Goal: Book appointment/travel/reservation

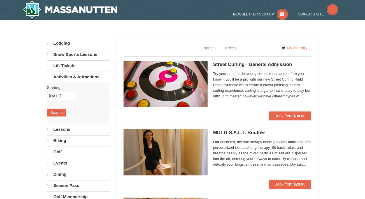
select select "9"
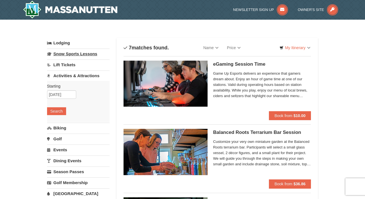
click at [68, 54] on link "Snow Sports Lessons" at bounding box center [78, 53] width 62 height 10
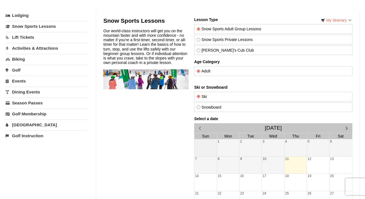
scroll to position [35, 0]
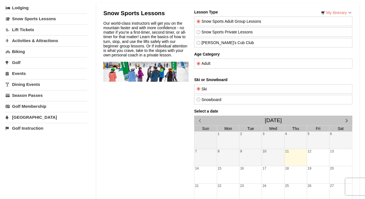
click at [197, 62] on input "Adult" at bounding box center [198, 64] width 4 height 4
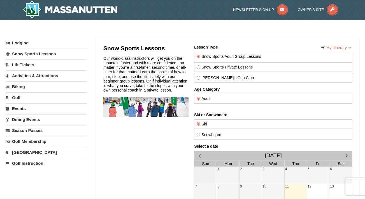
scroll to position [0, 0]
click at [214, 99] on label "Adult" at bounding box center [272, 98] width 153 height 4
click at [200, 99] on input "Adult" at bounding box center [198, 99] width 4 height 4
click at [199, 98] on input "Adult" at bounding box center [198, 99] width 4 height 4
click at [200, 78] on input "Theo's Cub Club" at bounding box center [198, 78] width 4 height 4
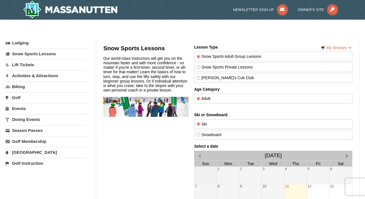
radio input "true"
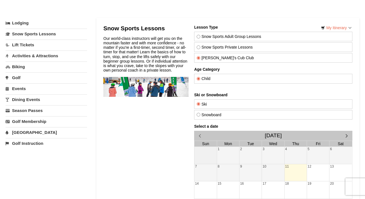
scroll to position [19, 0]
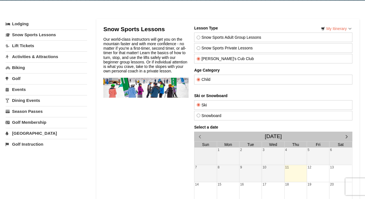
click at [348, 135] on span "button" at bounding box center [347, 136] width 6 height 6
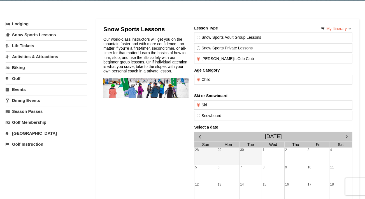
click at [348, 135] on span "button" at bounding box center [347, 136] width 6 height 6
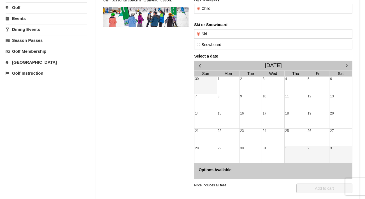
scroll to position [89, 0]
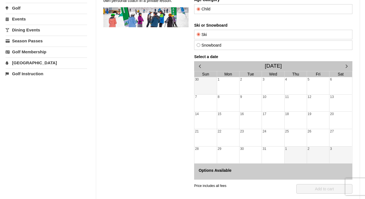
click at [319, 120] on div "19" at bounding box center [318, 120] width 22 height 17
click at [335, 120] on div "20" at bounding box center [340, 120] width 22 height 17
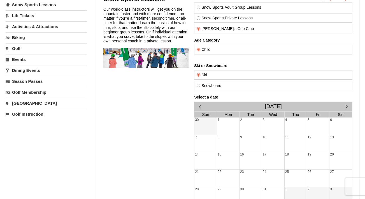
scroll to position [48, 0]
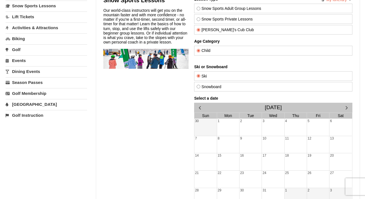
click at [217, 89] on div "Snowboard" at bounding box center [273, 87] width 158 height 10
click at [212, 87] on label "Snowboard" at bounding box center [272, 86] width 153 height 4
click at [200, 87] on input "Snowboard" at bounding box center [198, 87] width 4 height 4
radio input "true"
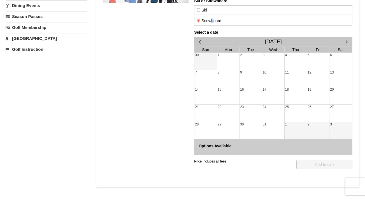
scroll to position [119, 0]
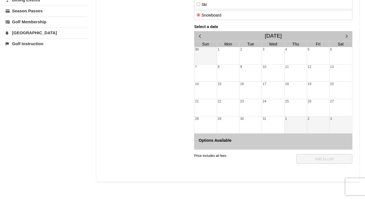
click at [315, 92] on div "19" at bounding box center [318, 90] width 22 height 17
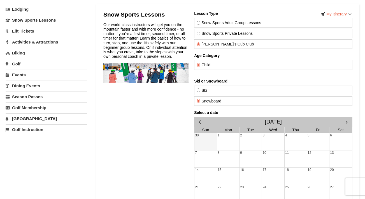
scroll to position [33, 0]
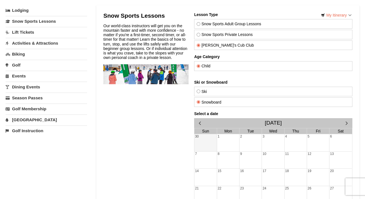
click at [277, 87] on div "Ski" at bounding box center [273, 92] width 158 height 10
click at [273, 89] on label "Ski" at bounding box center [272, 91] width 153 height 4
click at [200, 89] on input "Ski" at bounding box center [198, 91] width 4 height 4
radio input "true"
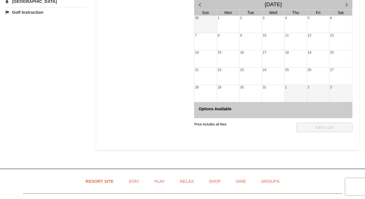
scroll to position [153, 0]
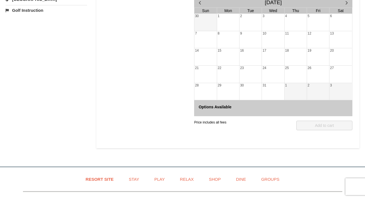
click at [319, 112] on div "Options Available" at bounding box center [273, 108] width 158 height 16
click at [318, 84] on div "2" at bounding box center [318, 91] width 22 height 17
click at [314, 72] on div "26" at bounding box center [318, 74] width 22 height 17
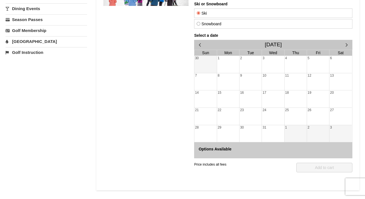
scroll to position [110, 0]
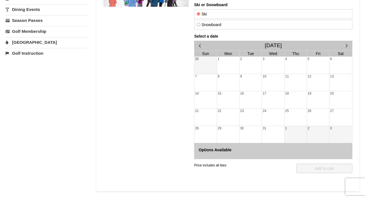
click at [250, 80] on div "9" at bounding box center [250, 82] width 22 height 17
click at [226, 95] on div "15" at bounding box center [228, 99] width 22 height 17
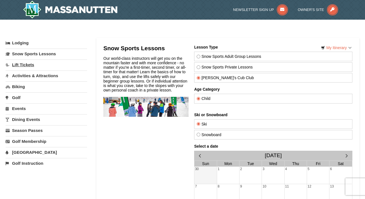
scroll to position [0, 0]
click at [30, 76] on link "Activities & Attractions" at bounding box center [47, 75] width 82 height 10
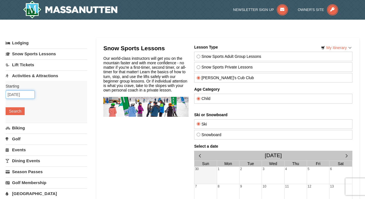
click at [25, 94] on input "[DATE]" at bounding box center [20, 94] width 29 height 8
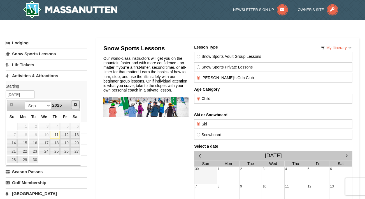
click at [75, 106] on span "Next" at bounding box center [75, 104] width 4 height 4
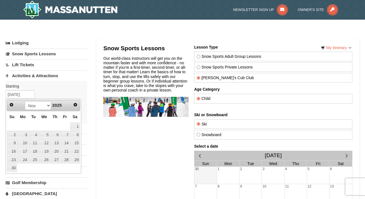
click at [75, 106] on span "Next" at bounding box center [75, 104] width 4 height 4
click at [67, 143] on link "19" at bounding box center [65, 143] width 10 height 8
type input "12/19/2025"
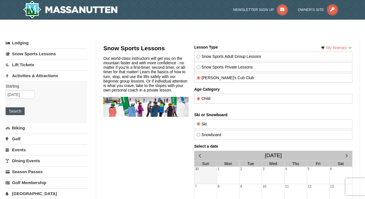
click at [20, 111] on button "Search" at bounding box center [15, 111] width 19 height 8
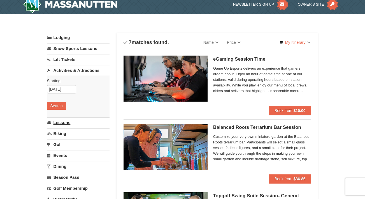
select select "9"
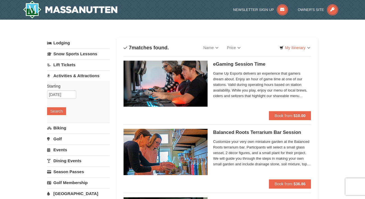
click at [100, 12] on img at bounding box center [70, 10] width 95 height 18
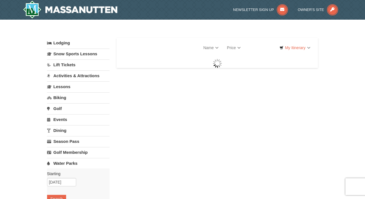
select select "9"
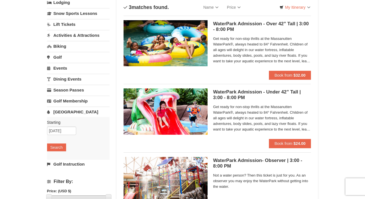
scroll to position [50, 0]
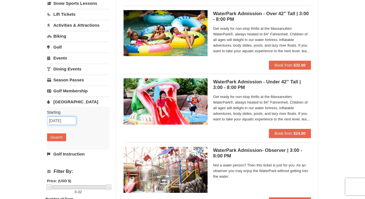
click at [64, 124] on input "[DATE]" at bounding box center [61, 120] width 29 height 8
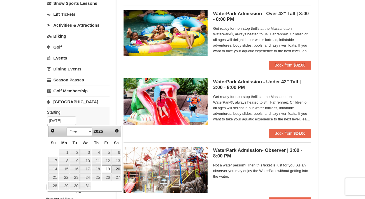
click at [117, 170] on link "20" at bounding box center [117, 169] width 10 height 8
type input "[DATE]"
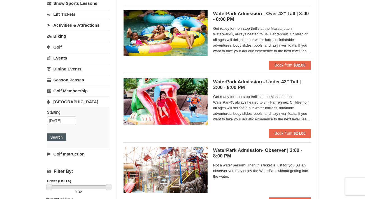
click at [61, 137] on button "Search" at bounding box center [56, 137] width 19 height 8
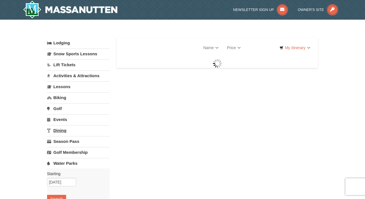
select select "9"
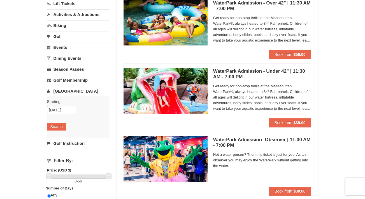
scroll to position [45, 0]
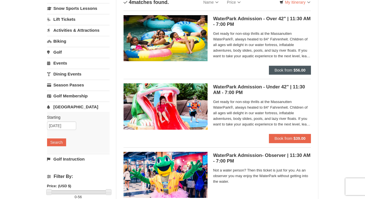
click at [281, 70] on span "Book from" at bounding box center [284, 70] width 18 height 4
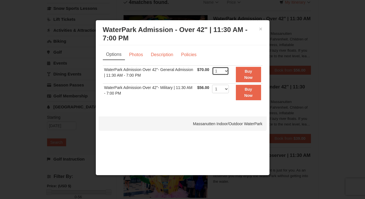
select select "10"
click at [262, 29] on button "×" at bounding box center [260, 29] width 3 height 6
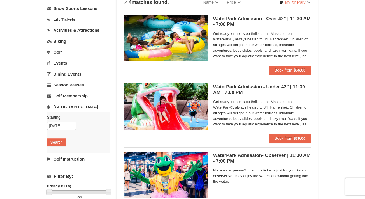
click at [321, 76] on div "× Categories List Filter My Itinerary Questions? 1-540-289-9441 Lodging Arrival…" at bounding box center [182, 137] width 283 height 314
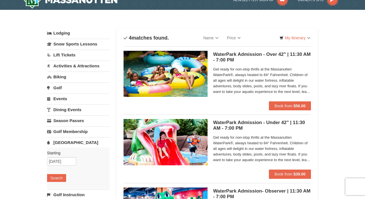
scroll to position [10, 0]
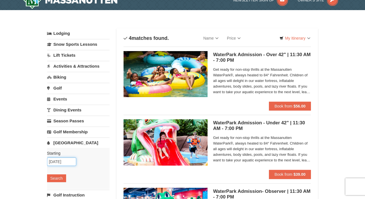
click at [68, 164] on input "12/20/2025" at bounding box center [61, 161] width 29 height 8
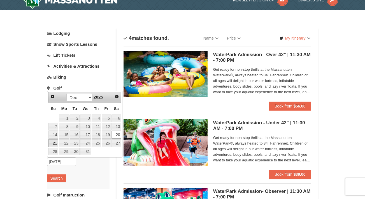
click at [54, 142] on link "21" at bounding box center [53, 143] width 10 height 8
type input "[DATE]"
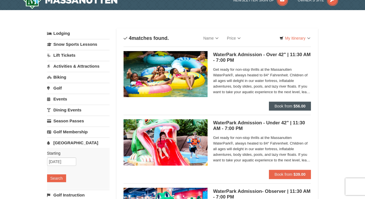
click at [300, 105] on strong "$56.00" at bounding box center [300, 106] width 12 height 4
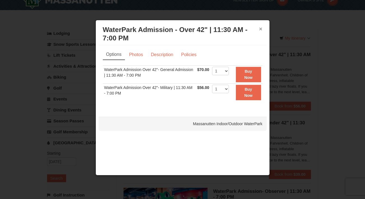
click at [261, 30] on button "×" at bounding box center [260, 29] width 3 height 6
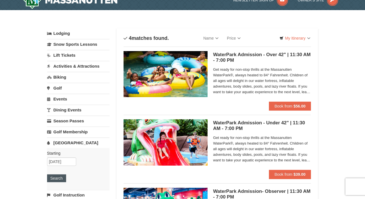
click at [59, 177] on button "Search" at bounding box center [56, 178] width 19 height 8
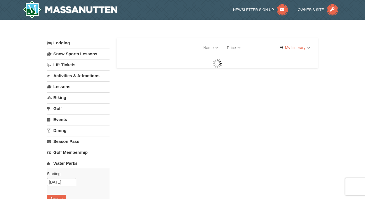
select select "9"
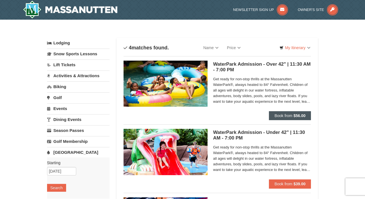
click at [283, 115] on span "Book from" at bounding box center [284, 115] width 18 height 4
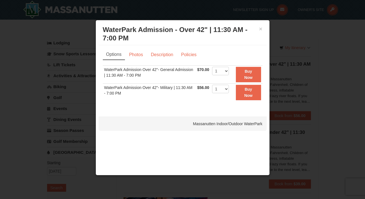
click at [328, 108] on div at bounding box center [182, 99] width 365 height 199
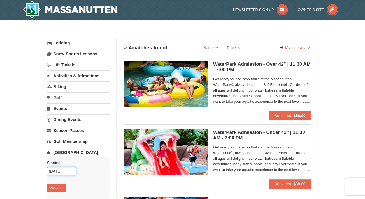
click at [62, 173] on input "[DATE]" at bounding box center [61, 171] width 29 height 8
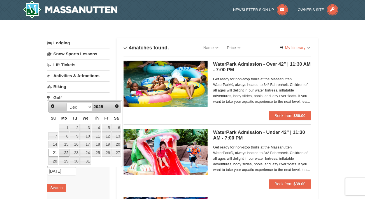
click at [61, 152] on link "22" at bounding box center [64, 153] width 11 height 8
type input "[DATE]"
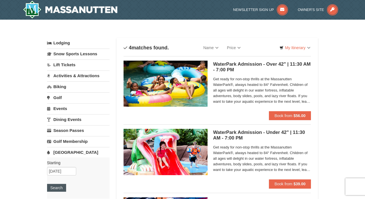
click at [55, 187] on button "Search" at bounding box center [56, 188] width 19 height 8
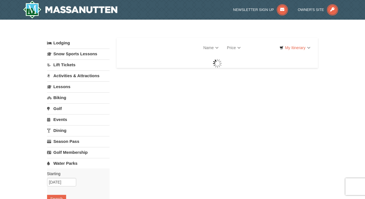
select select "9"
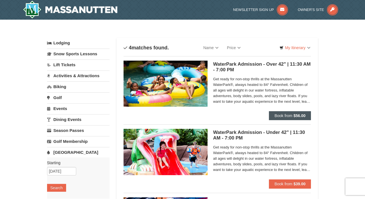
click at [283, 116] on span "Book from" at bounding box center [284, 115] width 18 height 4
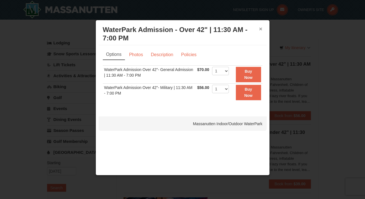
click at [260, 31] on button "×" at bounding box center [260, 29] width 3 height 6
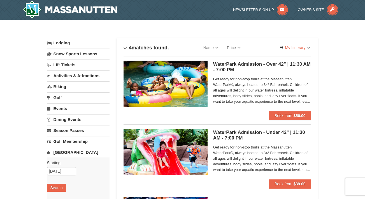
scroll to position [11, 0]
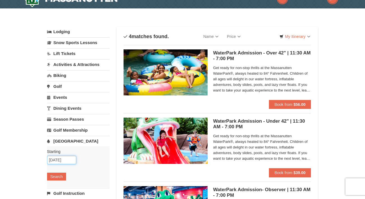
click at [60, 163] on input "12/22/2025" at bounding box center [61, 160] width 29 height 8
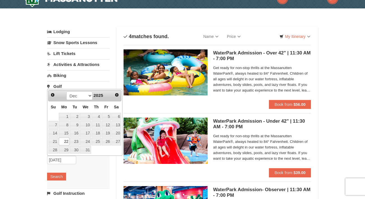
click at [97, 165] on div "Starting Please format dates MM/DD/YYYY Please format dates MM/DD/YYYY 12/22/20…" at bounding box center [78, 166] width 62 height 41
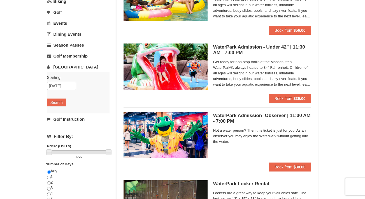
scroll to position [88, 0]
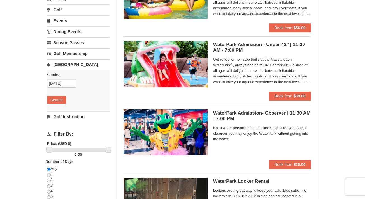
click at [230, 122] on div "WaterPark Admission- Observer | 11:30 AM - 7:00 PM Massanutten Indoor/Outdoor W…" at bounding box center [262, 134] width 98 height 50
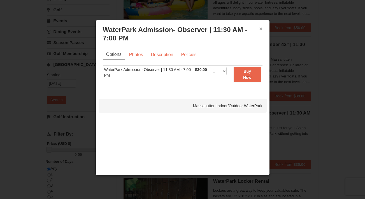
click at [261, 29] on button "×" at bounding box center [260, 29] width 3 height 6
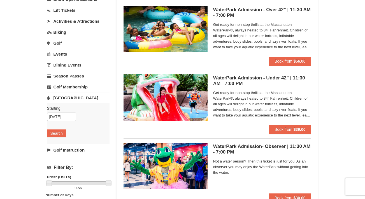
scroll to position [53, 0]
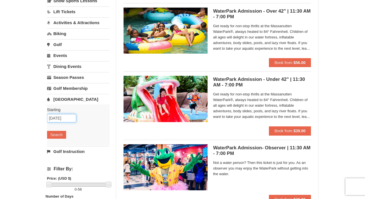
click at [69, 121] on input "12/22/2025" at bounding box center [61, 118] width 29 height 8
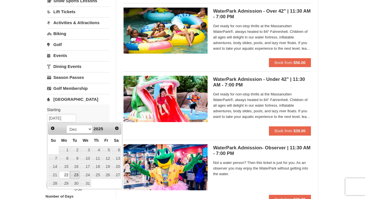
click at [76, 174] on link "23" at bounding box center [75, 175] width 10 height 8
type input "12/23/2025"
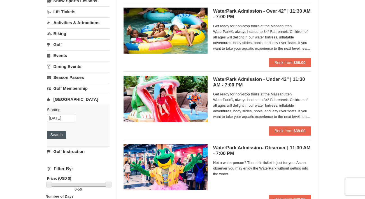
click at [64, 137] on button "Search" at bounding box center [56, 135] width 19 height 8
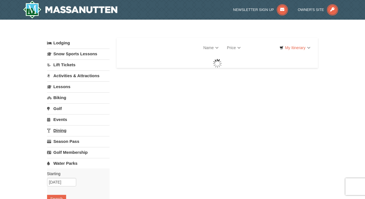
select select "9"
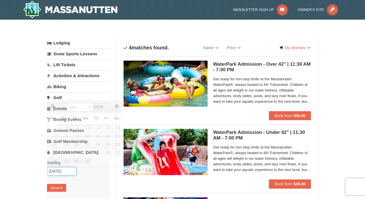
click at [65, 173] on input "[DATE]" at bounding box center [61, 171] width 29 height 8
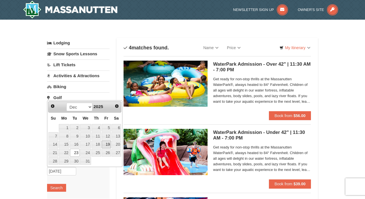
click at [110, 144] on link "19" at bounding box center [107, 144] width 10 height 8
type input "[DATE]"
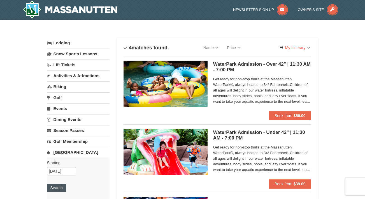
click at [52, 186] on button "Search" at bounding box center [56, 188] width 19 height 8
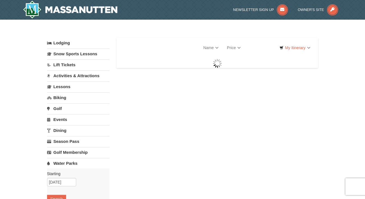
select select "9"
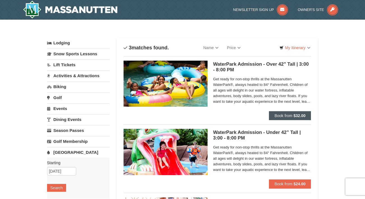
click at [298, 115] on strong "$32.00" at bounding box center [300, 115] width 12 height 4
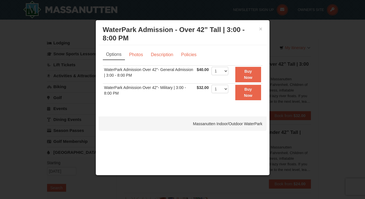
click at [318, 94] on div at bounding box center [182, 99] width 365 height 199
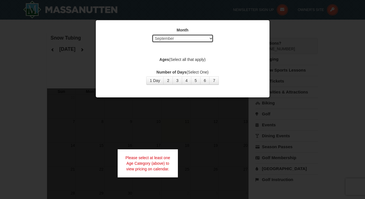
select select "12"
click at [160, 81] on button "1 Day" at bounding box center [155, 80] width 18 height 8
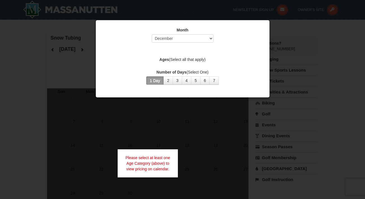
click at [183, 60] on label "Ages (Select all that apply)" at bounding box center [183, 60] width 160 height 6
click at [178, 68] on div "Month Select September October November December January February March April M…" at bounding box center [183, 56] width 168 height 66
click at [168, 62] on div "Ages (Select all that apply)" at bounding box center [183, 60] width 160 height 7
click at [194, 34] on div "Month Select September October November December January February March April M…" at bounding box center [183, 36] width 160 height 18
click at [191, 56] on div "Month Select September October November December January February March April M…" at bounding box center [183, 56] width 168 height 66
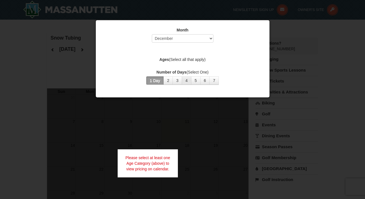
click at [184, 78] on button "4" at bounding box center [187, 80] width 10 height 8
click at [160, 78] on button "1 Day" at bounding box center [155, 80] width 18 height 8
click at [343, 72] on div at bounding box center [182, 99] width 365 height 199
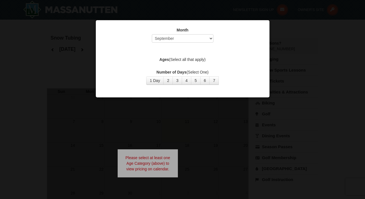
select select "9"
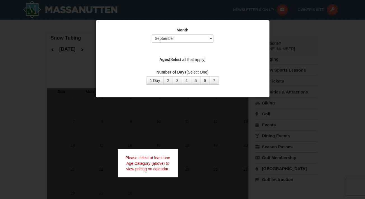
click at [187, 60] on label "Ages (Select all that apply)" at bounding box center [183, 60] width 160 height 6
click at [182, 61] on label "Ages (Select all that apply)" at bounding box center [183, 60] width 160 height 6
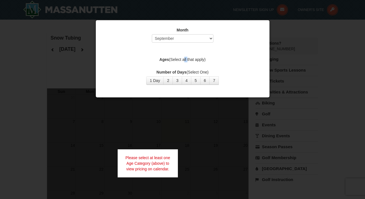
click at [182, 61] on label "Ages (Select all that apply)" at bounding box center [183, 60] width 160 height 6
click at [213, 61] on label "Ages (Select all that apply)" at bounding box center [183, 60] width 160 height 6
click at [61, 77] on div at bounding box center [182, 99] width 365 height 199
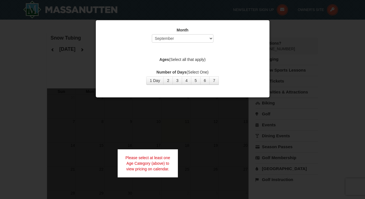
click at [163, 62] on label "Ages (Select all that apply)" at bounding box center [183, 60] width 160 height 6
click at [163, 63] on div "Ages (Select all that apply)" at bounding box center [183, 60] width 160 height 7
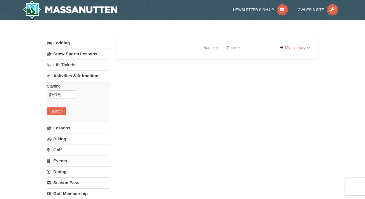
select select "9"
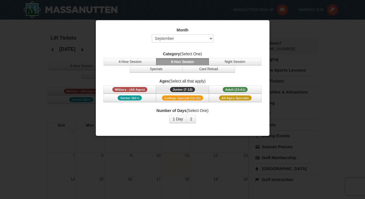
click at [178, 89] on span "Junior (7-12)" at bounding box center [182, 89] width 25 height 5
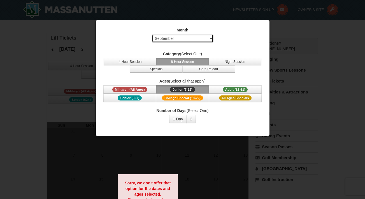
select select "12"
click at [181, 120] on button "1 Day" at bounding box center [178, 119] width 18 height 8
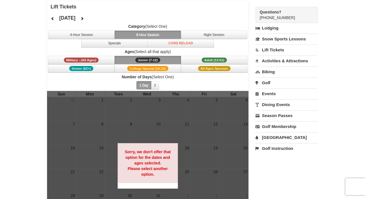
scroll to position [24, 0]
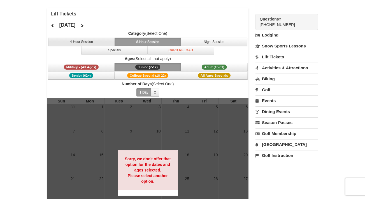
click at [102, 43] on button "4-Hour Session" at bounding box center [81, 42] width 67 height 8
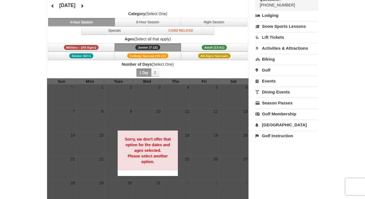
scroll to position [60, 0]
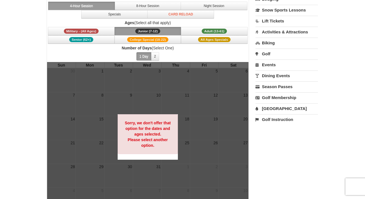
click at [131, 151] on div "Sorry, we don't offer that option for the dates and ages selected. Please selec…" at bounding box center [148, 134] width 61 height 40
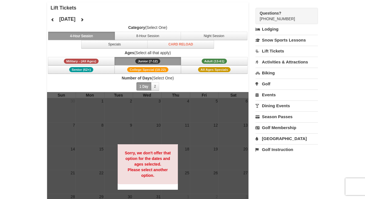
scroll to position [28, 0]
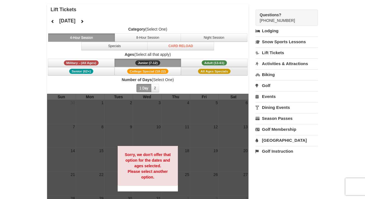
click at [212, 74] on button "All Ages Specials" at bounding box center [214, 71] width 67 height 8
click at [200, 64] on button "Adult (13-61) (13 - 61)" at bounding box center [214, 63] width 67 height 8
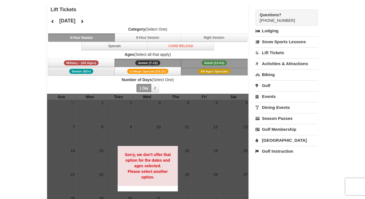
click at [99, 72] on button "Senior (62+)" at bounding box center [81, 71] width 67 height 8
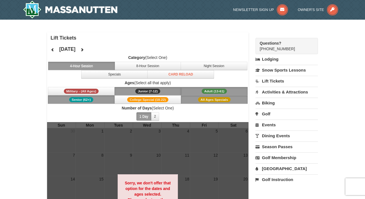
scroll to position [0, 0]
click at [129, 74] on button "Specials" at bounding box center [114, 74] width 67 height 8
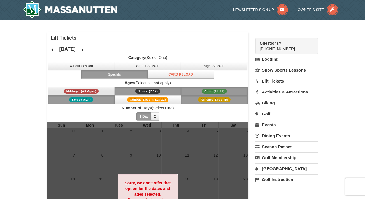
click at [103, 91] on button "Military - (All Ages)" at bounding box center [81, 91] width 67 height 8
click at [156, 117] on button "2" at bounding box center [155, 116] width 8 height 8
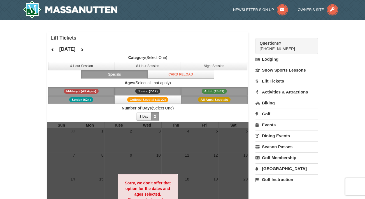
click at [212, 98] on span "All Ages Specials" at bounding box center [214, 99] width 33 height 5
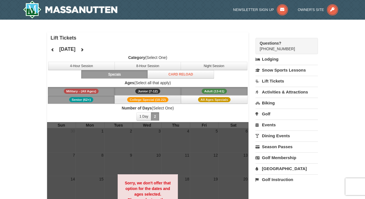
click at [172, 99] on button "College Special (18-22)" at bounding box center [148, 99] width 67 height 8
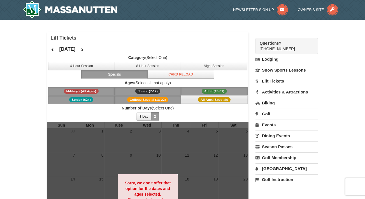
click at [191, 99] on button "All Ages Specials" at bounding box center [214, 99] width 67 height 8
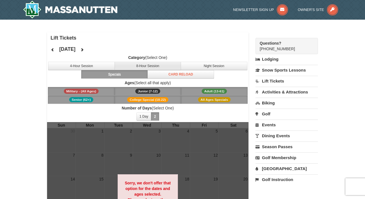
click at [150, 63] on button "8-Hour Session" at bounding box center [148, 66] width 67 height 8
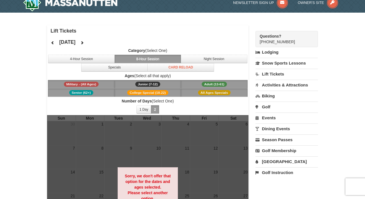
scroll to position [0, 0]
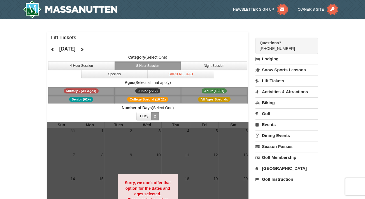
click at [53, 48] on icon at bounding box center [53, 49] width 4 height 4
click at [54, 48] on icon at bounding box center [53, 49] width 4 height 4
click at [88, 52] on button at bounding box center [82, 49] width 11 height 8
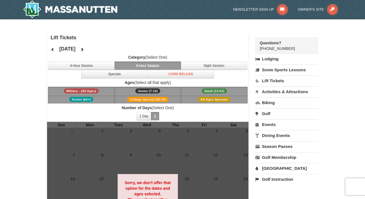
click at [88, 52] on div "[DATE]" at bounding box center [67, 48] width 41 height 11
click at [75, 51] on h4 "[DATE]" at bounding box center [67, 49] width 16 height 6
click at [70, 66] on button "4-Hour Session" at bounding box center [81, 65] width 67 height 8
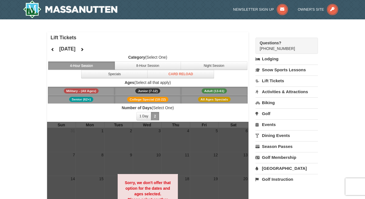
click at [84, 49] on icon at bounding box center [82, 49] width 4 height 4
click at [104, 49] on div "October 2025 Category (Select One) 4-Hour Session 8-Hour Session Night Session …" at bounding box center [148, 82] width 202 height 78
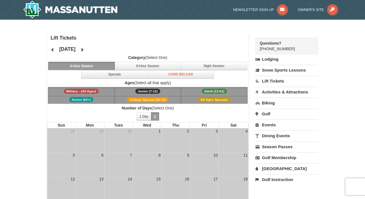
click at [215, 42] on div "Lift Tickets October 2025 Category (Select One) 4-Hour Session 8-Hour Session N…" at bounding box center [148, 152] width 202 height 241
click at [135, 76] on button "Specials" at bounding box center [114, 74] width 67 height 8
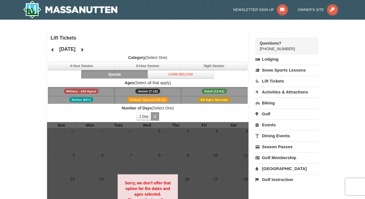
click at [88, 52] on button at bounding box center [82, 49] width 11 height 8
click at [277, 81] on link "Lift Tickets" at bounding box center [287, 81] width 62 height 10
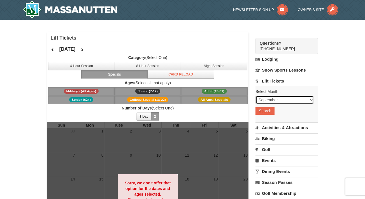
select select "12"
click at [268, 113] on button "Search" at bounding box center [265, 111] width 19 height 8
click at [274, 70] on link "Snow Sports Lessons" at bounding box center [287, 70] width 62 height 10
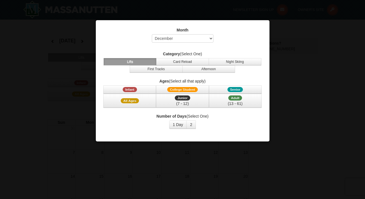
select select "12"
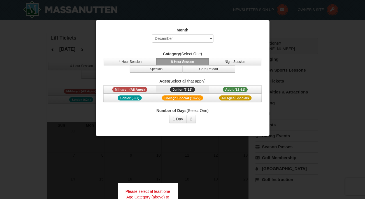
click at [203, 91] on button "Junior (7-12) (7 - 12)" at bounding box center [182, 89] width 53 height 8
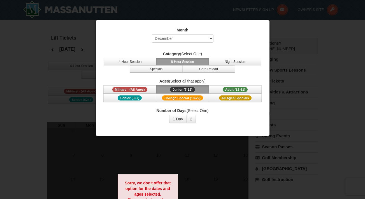
click at [203, 91] on button "Junior (7-12) (7 - 12)" at bounding box center [182, 89] width 53 height 8
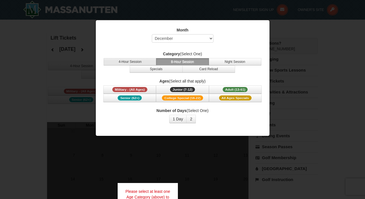
click at [138, 60] on button "4-Hour Session" at bounding box center [130, 61] width 53 height 7
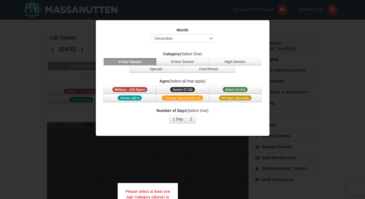
click at [328, 69] on div at bounding box center [182, 99] width 365 height 199
click at [54, 106] on div at bounding box center [182, 99] width 365 height 199
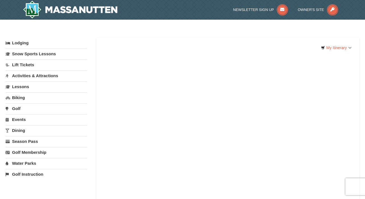
select select "9"
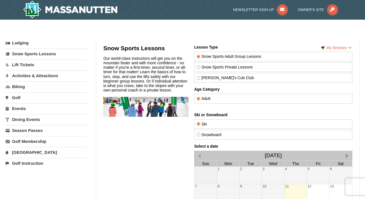
click at [230, 78] on label "[PERSON_NAME]'s Cub Club" at bounding box center [272, 77] width 153 height 4
click at [200, 78] on input "[PERSON_NAME]'s Cub Club" at bounding box center [198, 78] width 4 height 4
radio input "true"
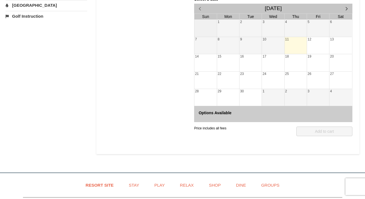
scroll to position [128, 0]
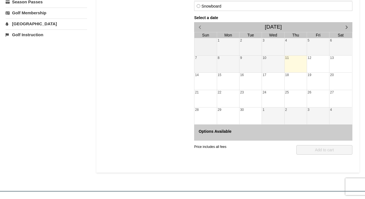
click at [346, 27] on span "button" at bounding box center [347, 27] width 6 height 6
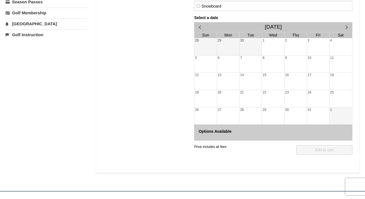
click at [346, 27] on span "button" at bounding box center [347, 27] width 6 height 6
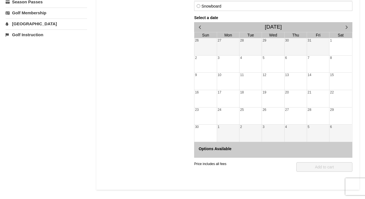
click at [346, 27] on span "button" at bounding box center [347, 27] width 6 height 6
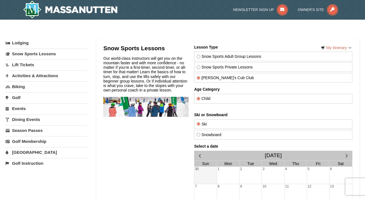
scroll to position [0, 0]
